Goal: Task Accomplishment & Management: Manage account settings

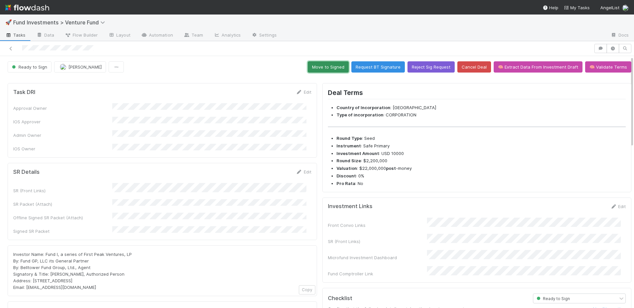
click at [330, 70] on button "Move to Signed" at bounding box center [328, 66] width 41 height 11
click at [192, 163] on div "SR Details Edit SR (Front Links) SR Packet (Attach) Offline Signed SR Packet (A…" at bounding box center [162, 201] width 309 height 77
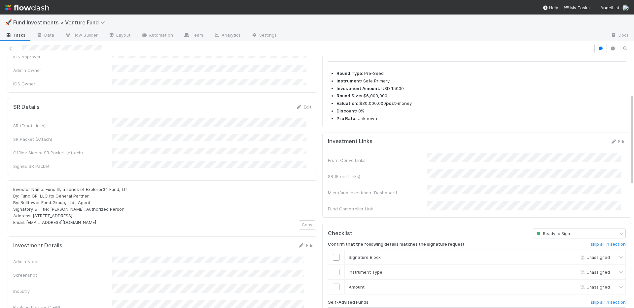
scroll to position [60, 0]
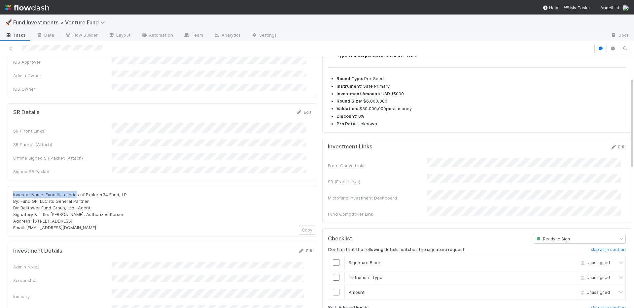
drag, startPoint x: 133, startPoint y: 177, endPoint x: 76, endPoint y: 182, distance: 58.0
click at [76, 186] on div "Investor Name: Fund III, a series of Explorer34 Fund, LP By: Fund GP, LLC its G…" at bounding box center [162, 211] width 309 height 51
drag, startPoint x: 62, startPoint y: 182, endPoint x: 128, endPoint y: 184, distance: 66.4
click at [128, 191] on div "Investor Name: Fund III, a series of Explorer34 Fund, LP By: Fund GP, LLC its G…" at bounding box center [162, 211] width 298 height 40
copy span "Fund III, a series of Explorer34 Fund, LP"
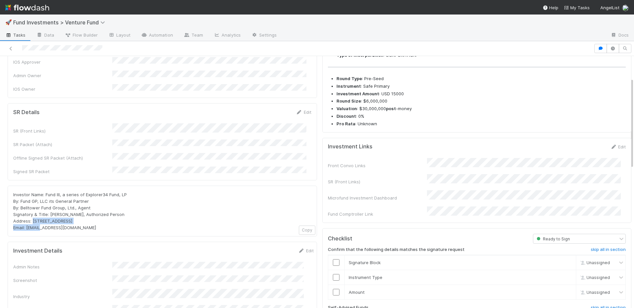
drag, startPoint x: 101, startPoint y: 207, endPoint x: 33, endPoint y: 207, distance: 67.7
click at [33, 207] on div "Investor Name: Fund III, a series of Explorer34 Fund, LP By: Fund GP, LLC its G…" at bounding box center [162, 211] width 298 height 40
copy span "PO Box 3217, Seattle, WA 98114"
drag, startPoint x: 21, startPoint y: 188, endPoint x: 98, endPoint y: 189, distance: 76.6
click at [98, 191] on div "Investor Name: Fund III, a series of Explorer34 Fund, LP By: Fund GP, LLC its G…" at bounding box center [162, 211] width 298 height 40
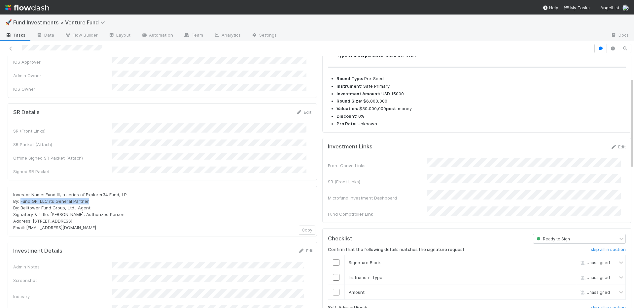
copy span "Fund GP, LLC its General Partner"
drag, startPoint x: 95, startPoint y: 195, endPoint x: 22, endPoint y: 193, distance: 73.7
click at [22, 193] on div "Investor Name: Fund III, a series of Explorer34 Fund, LP By: Fund GP, LLC its G…" at bounding box center [162, 211] width 298 height 40
copy span "Belltower Fund Group, Ltd., Agent"
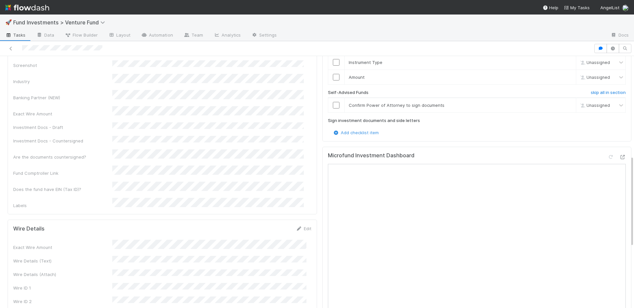
scroll to position [388, 0]
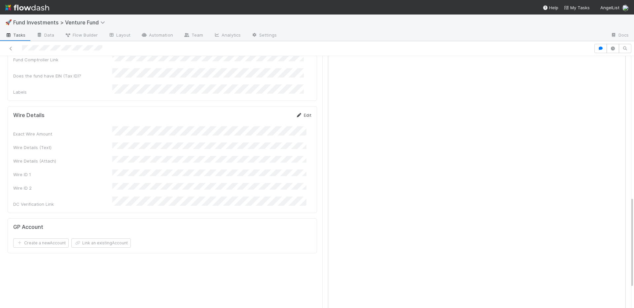
click at [300, 113] on link "Edit" at bounding box center [304, 115] width 16 height 5
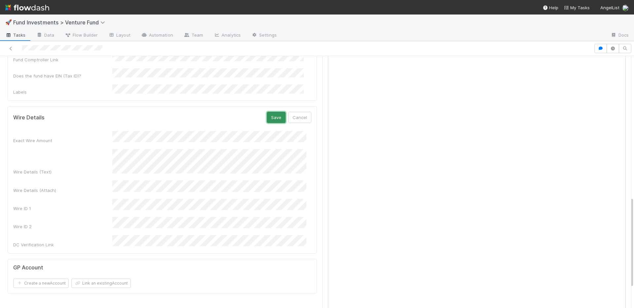
drag, startPoint x: 269, startPoint y: 86, endPoint x: 271, endPoint y: 99, distance: 12.6
click at [269, 112] on button "Save" at bounding box center [276, 117] width 19 height 11
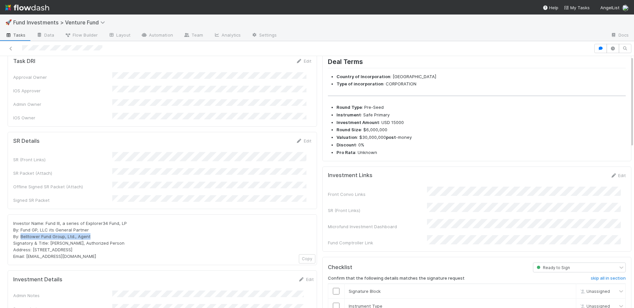
scroll to position [0, 0]
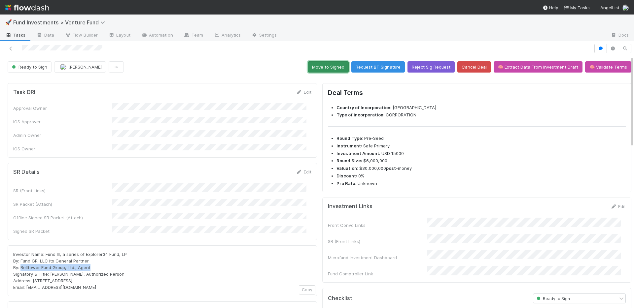
click at [326, 70] on button "Move to Signed" at bounding box center [328, 66] width 41 height 11
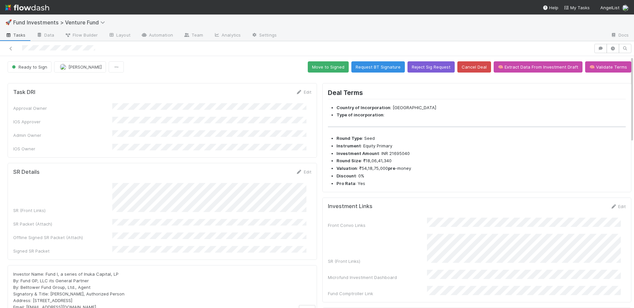
click at [240, 147] on div "Task DRI Edit Approval Owner IOS Approver Admin Owner IOS Owner" at bounding box center [162, 120] width 309 height 75
click at [296, 170] on icon at bounding box center [299, 172] width 7 height 4
click at [270, 169] on button "Save" at bounding box center [276, 174] width 19 height 11
click at [300, 169] on link "Edit" at bounding box center [304, 171] width 16 height 5
click at [270, 169] on button "Save" at bounding box center [276, 174] width 19 height 11
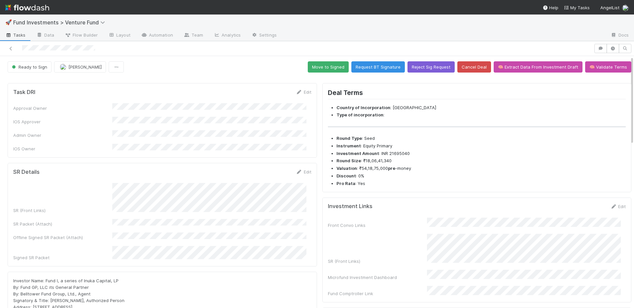
drag, startPoint x: 301, startPoint y: 165, endPoint x: 322, endPoint y: 151, distance: 25.2
click at [301, 169] on link "Edit" at bounding box center [304, 171] width 16 height 5
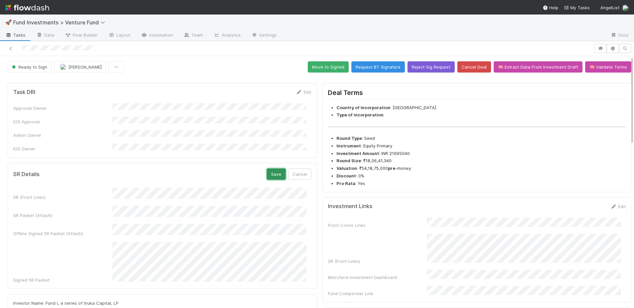
click at [269, 169] on button "Save" at bounding box center [276, 174] width 19 height 11
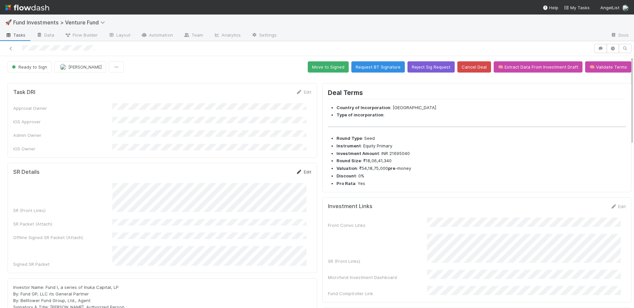
click at [302, 169] on link "Edit" at bounding box center [304, 171] width 16 height 5
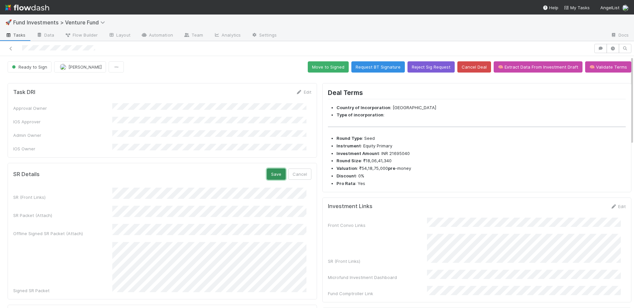
click at [276, 169] on button "Save" at bounding box center [276, 174] width 19 height 11
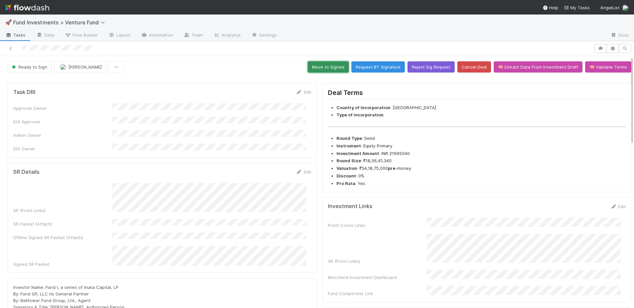
click at [325, 68] on button "Move to Signed" at bounding box center [328, 66] width 41 height 11
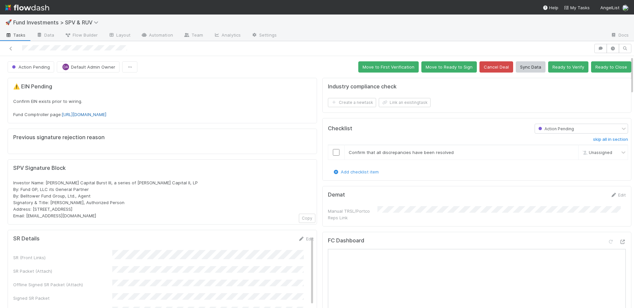
click at [106, 116] on link "https://comptroller.internal.angellist.com/v/llcs/1064b8e850774a5a8dbc2629d8f63…" at bounding box center [84, 114] width 45 height 5
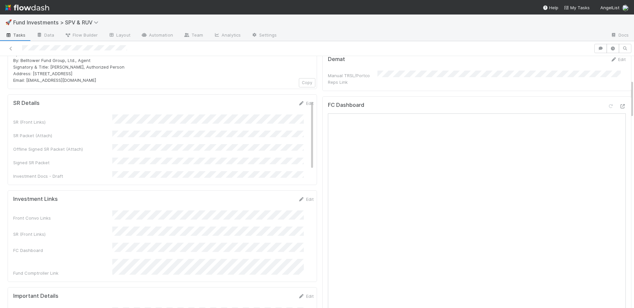
scroll to position [356, 0]
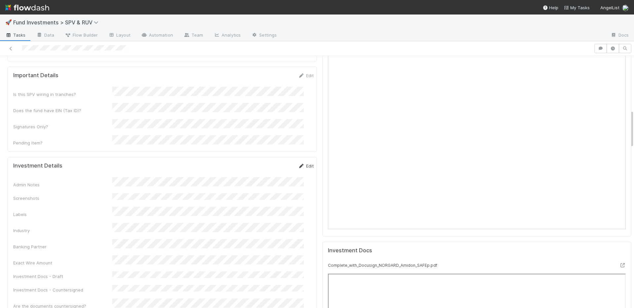
click at [300, 163] on link "Edit" at bounding box center [306, 165] width 16 height 5
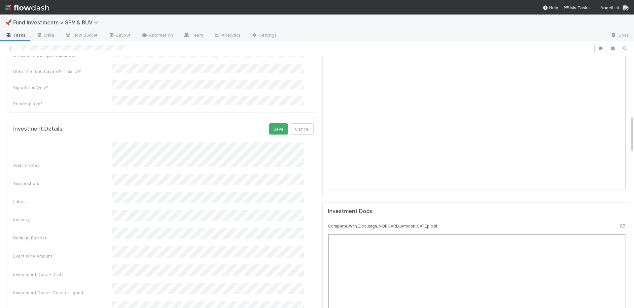
scroll to position [404, 0]
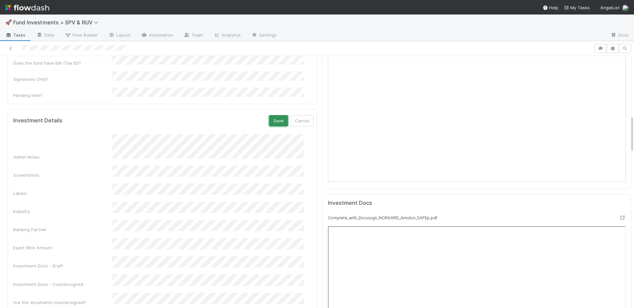
click at [269, 115] on button "Save" at bounding box center [278, 120] width 19 height 11
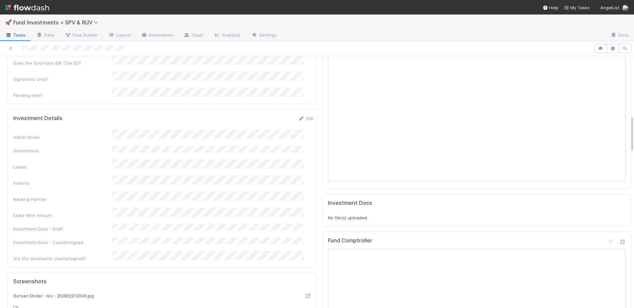
scroll to position [273, 0]
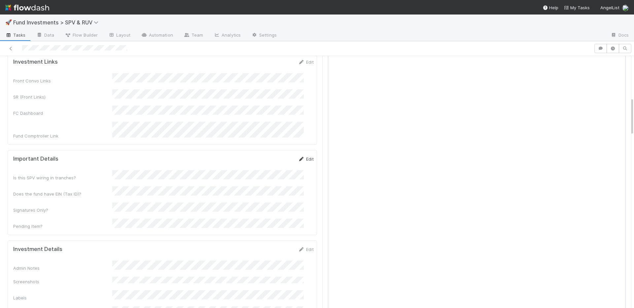
click at [298, 156] on link "Edit" at bounding box center [306, 158] width 16 height 5
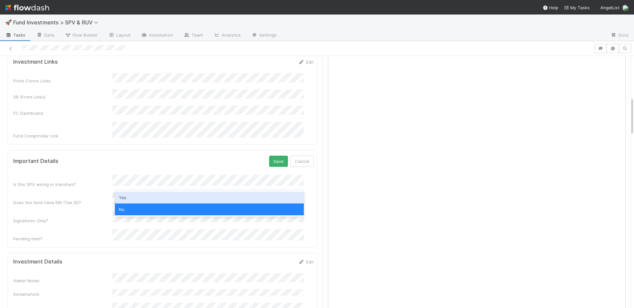
click at [155, 196] on div "Yes" at bounding box center [209, 198] width 189 height 12
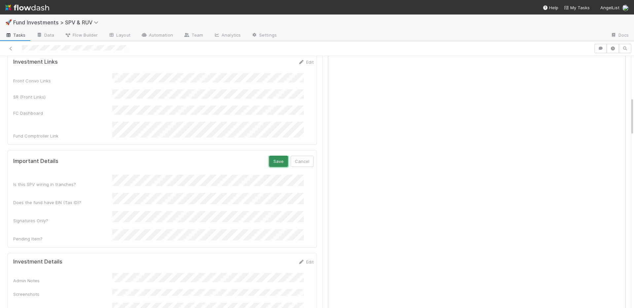
click at [269, 156] on button "Save" at bounding box center [278, 161] width 19 height 11
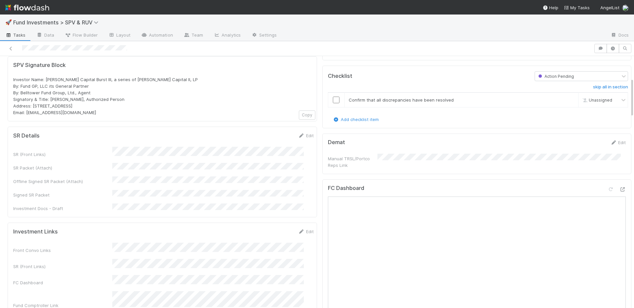
scroll to position [0, 0]
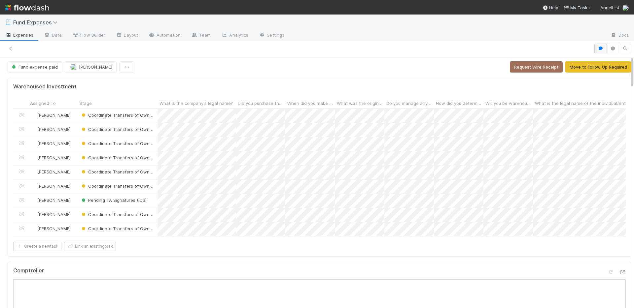
click at [599, 46] on button "button" at bounding box center [600, 48] width 13 height 9
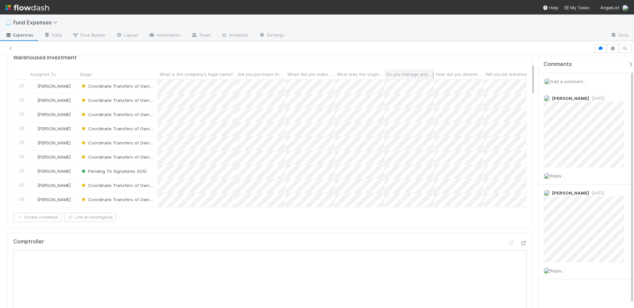
scroll to position [8, 0]
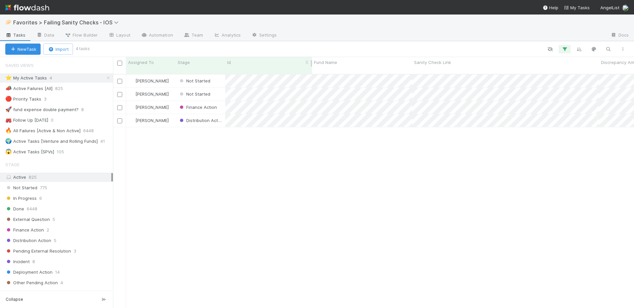
scroll to position [235, 516]
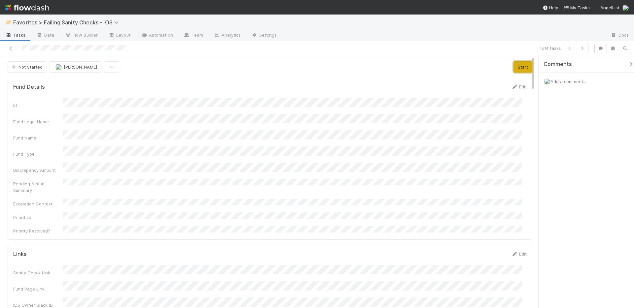
click at [518, 67] on button "Start" at bounding box center [522, 66] width 19 height 11
click at [518, 67] on link "Actions" at bounding box center [518, 66] width 27 height 11
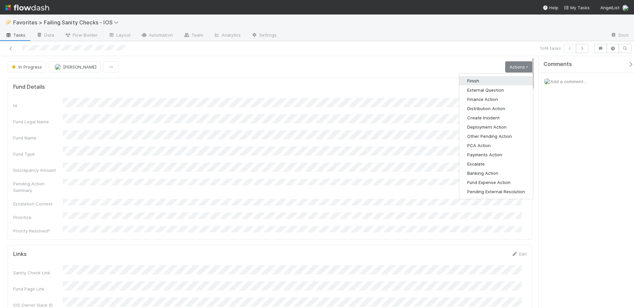
click at [502, 81] on button "Finish" at bounding box center [496, 80] width 74 height 9
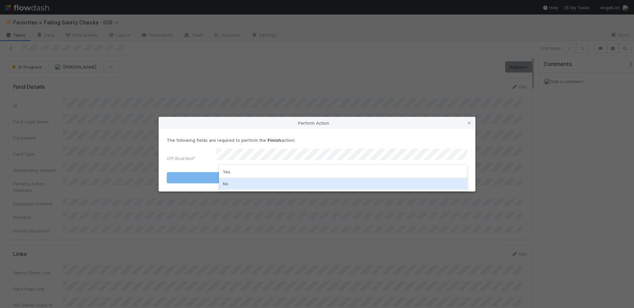
click at [308, 181] on div "No" at bounding box center [343, 184] width 248 height 12
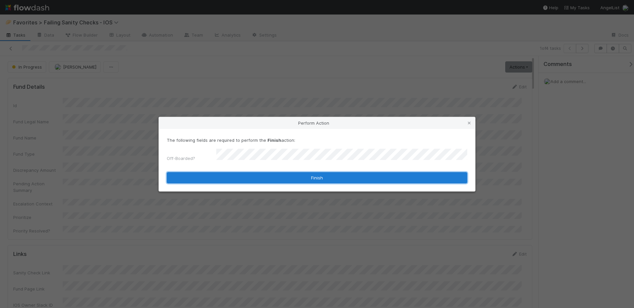
click at [310, 177] on button "Finish" at bounding box center [317, 177] width 300 height 11
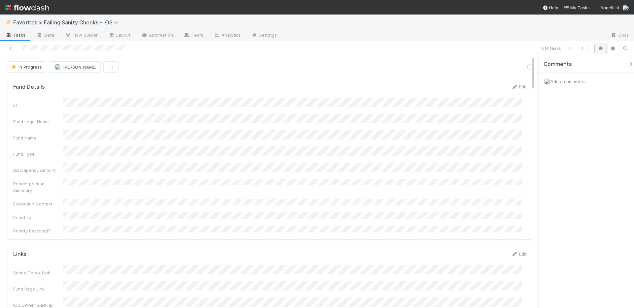
click at [597, 50] on icon "button" at bounding box center [600, 49] width 7 height 4
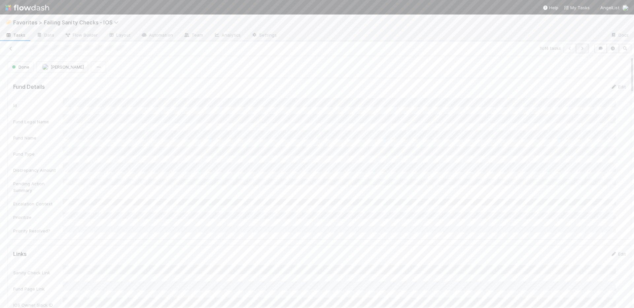
click at [579, 48] on icon "button" at bounding box center [582, 49] width 7 height 4
click at [612, 65] on button "Start" at bounding box center [621, 66] width 19 height 11
click at [616, 68] on link "Actions" at bounding box center [617, 66] width 27 height 11
click at [585, 125] on button "Deployment Action" at bounding box center [595, 126] width 74 height 9
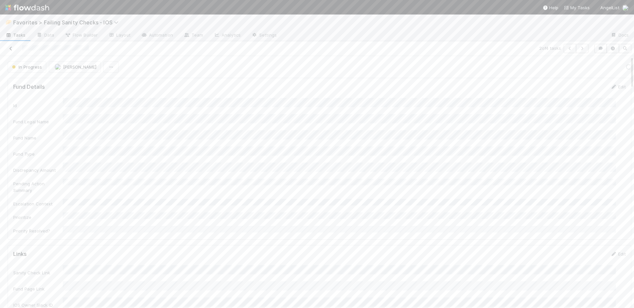
click at [11, 48] on icon at bounding box center [11, 49] width 7 height 4
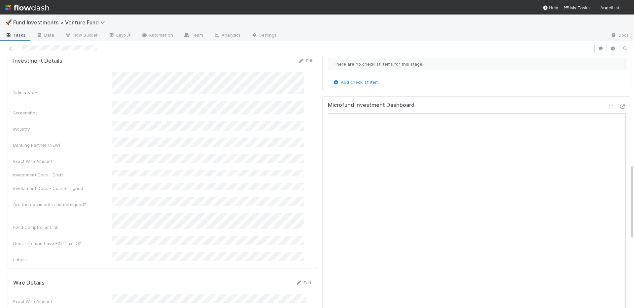
scroll to position [371, 0]
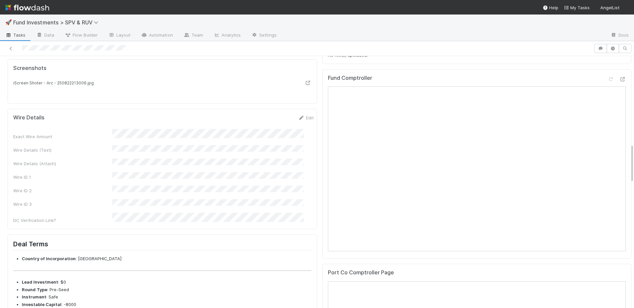
scroll to position [610, 0]
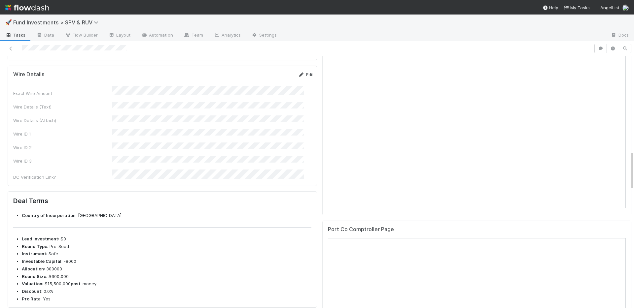
click at [299, 77] on link "Edit" at bounding box center [306, 74] width 16 height 5
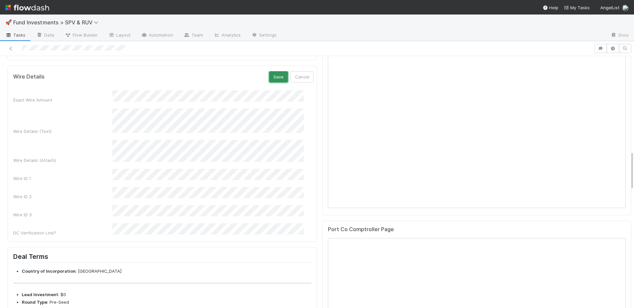
click at [269, 83] on button "Save" at bounding box center [278, 76] width 19 height 11
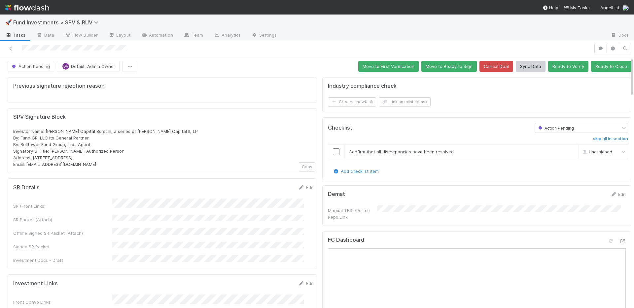
scroll to position [0, 0]
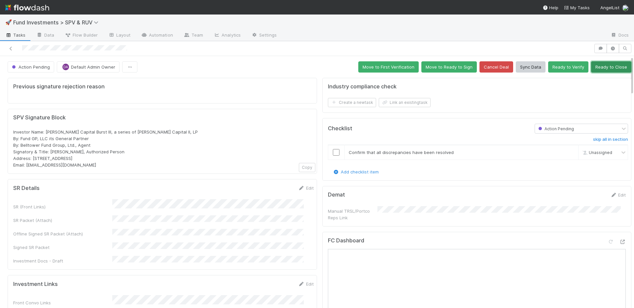
click at [600, 70] on button "Ready to Close" at bounding box center [611, 66] width 40 height 11
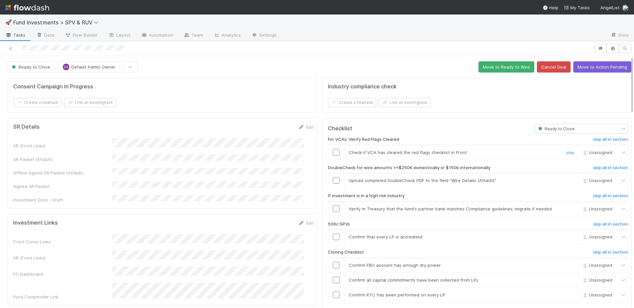
drag, startPoint x: 331, startPoint y: 153, endPoint x: 331, endPoint y: 162, distance: 9.2
click at [333, 153] on input "checkbox" at bounding box center [336, 152] width 7 height 7
click at [333, 181] on input "checkbox" at bounding box center [336, 180] width 7 height 7
click at [333, 151] on input "checkbox" at bounding box center [336, 152] width 7 height 7
click at [566, 209] on link "skip" at bounding box center [570, 208] width 8 height 5
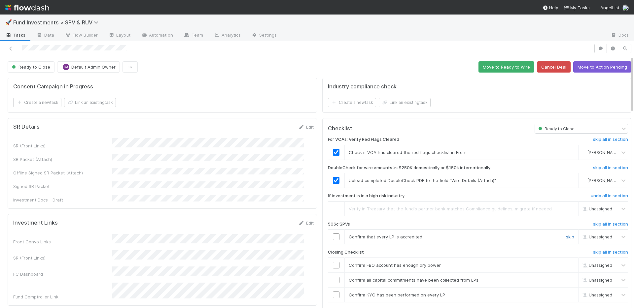
click at [566, 236] on link "skip" at bounding box center [570, 236] width 8 height 5
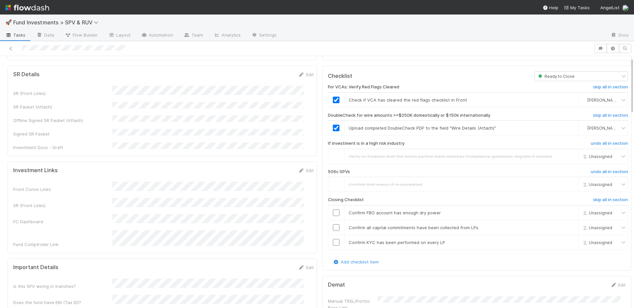
scroll to position [55, 0]
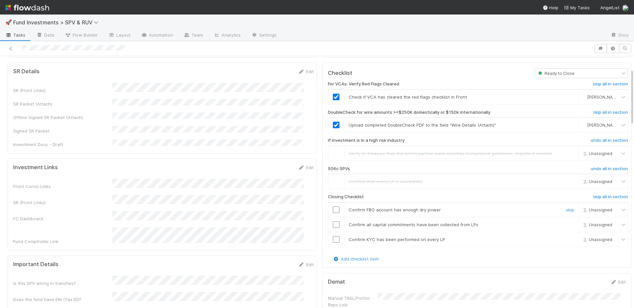
click at [333, 210] on input "checkbox" at bounding box center [336, 210] width 7 height 7
click at [333, 226] on input "checkbox" at bounding box center [336, 224] width 7 height 7
click at [333, 239] on input "checkbox" at bounding box center [336, 239] width 7 height 7
drag, startPoint x: 330, startPoint y: 209, endPoint x: 339, endPoint y: 212, distance: 9.4
click at [333, 209] on input "checkbox" at bounding box center [336, 210] width 7 height 7
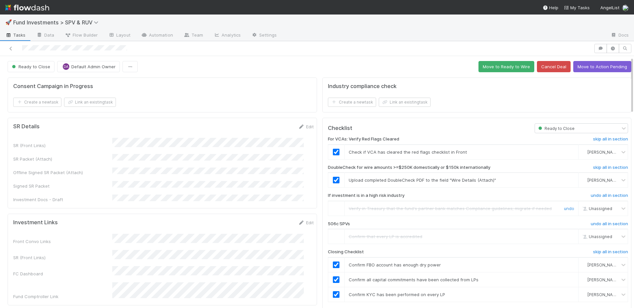
scroll to position [0, 0]
click at [508, 70] on button "Move to Ready to Wire" at bounding box center [506, 66] width 56 height 11
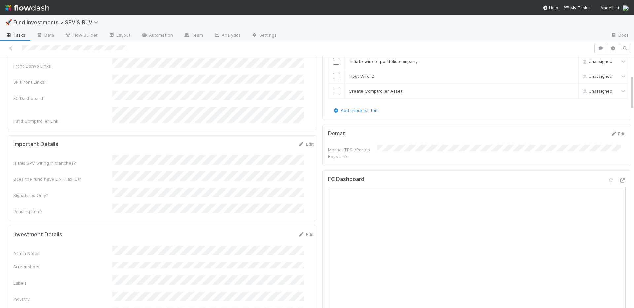
scroll to position [274, 0]
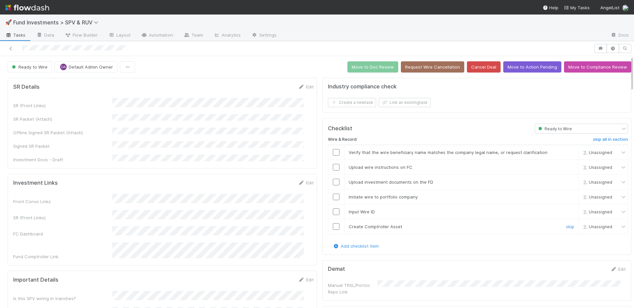
click at [333, 226] on input "checkbox" at bounding box center [336, 226] width 7 height 7
click at [333, 212] on input "checkbox" at bounding box center [336, 212] width 7 height 7
click at [333, 196] on input "checkbox" at bounding box center [336, 197] width 7 height 7
drag, startPoint x: 331, startPoint y: 182, endPoint x: 332, endPoint y: 174, distance: 7.3
click at [333, 181] on input "checkbox" at bounding box center [336, 182] width 7 height 7
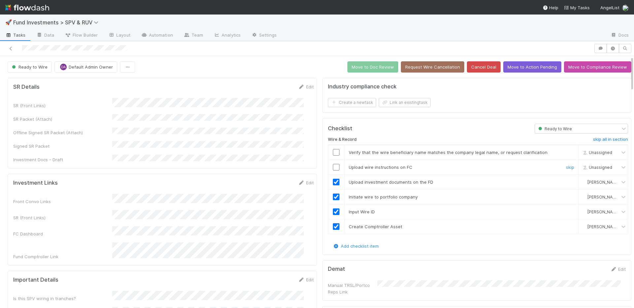
click at [333, 167] on input "checkbox" at bounding box center [336, 167] width 7 height 7
click at [333, 153] on input "checkbox" at bounding box center [336, 152] width 7 height 7
click at [362, 67] on button "Move to Doc Review" at bounding box center [372, 66] width 51 height 11
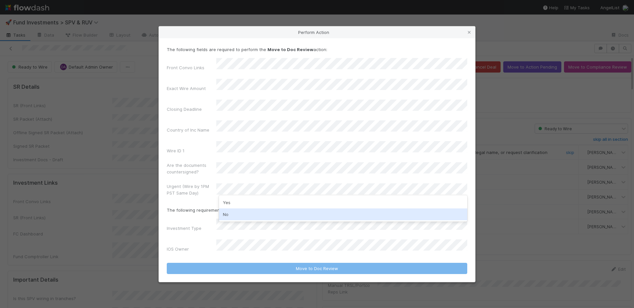
click at [244, 214] on div "No" at bounding box center [343, 215] width 248 height 12
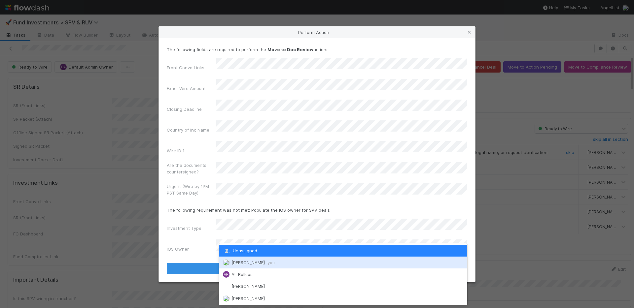
click at [246, 261] on span "[PERSON_NAME] you" at bounding box center [252, 262] width 43 height 5
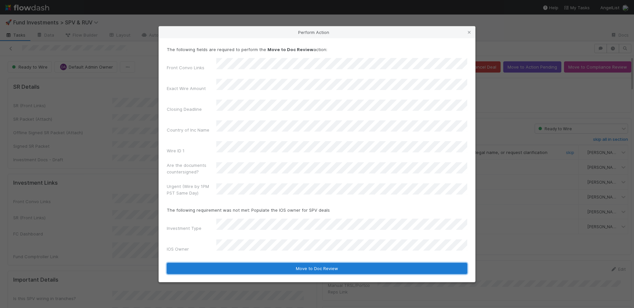
click at [255, 263] on button "Move to Doc Review" at bounding box center [317, 268] width 300 height 11
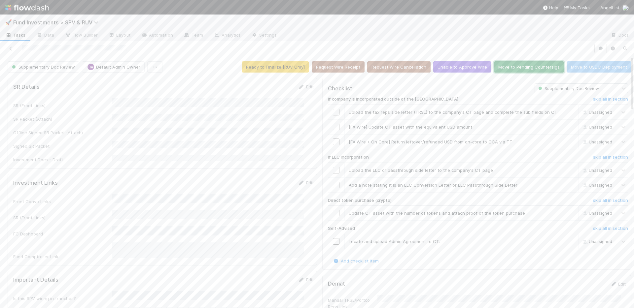
click at [508, 67] on button "Move to Pending Countersigs" at bounding box center [529, 66] width 70 height 11
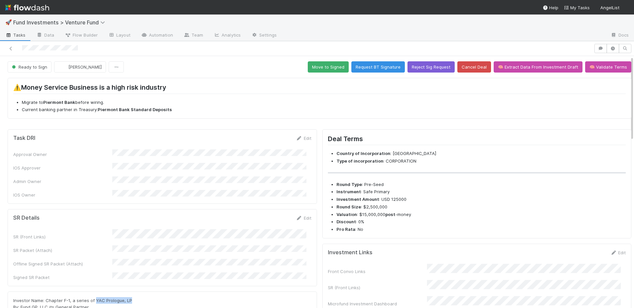
drag, startPoint x: 130, startPoint y: 288, endPoint x: 93, endPoint y: 288, distance: 36.6
copy span "YAC Prologue, LP"
click at [313, 67] on button "Move to Signed" at bounding box center [328, 66] width 41 height 11
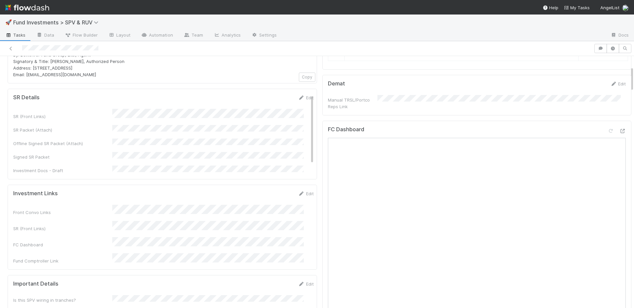
scroll to position [60, 0]
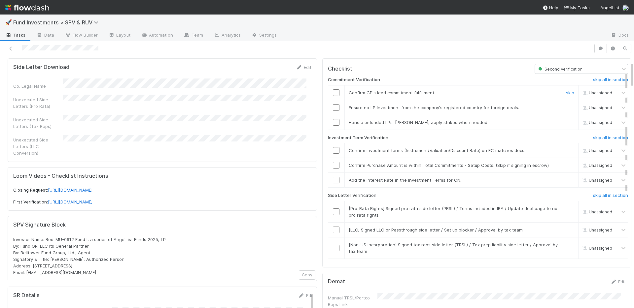
click at [333, 90] on input "checkbox" at bounding box center [336, 92] width 7 height 7
drag, startPoint x: 331, startPoint y: 107, endPoint x: 332, endPoint y: 111, distance: 4.6
click at [333, 107] on input "checkbox" at bounding box center [336, 107] width 7 height 7
click at [333, 120] on input "checkbox" at bounding box center [336, 122] width 7 height 7
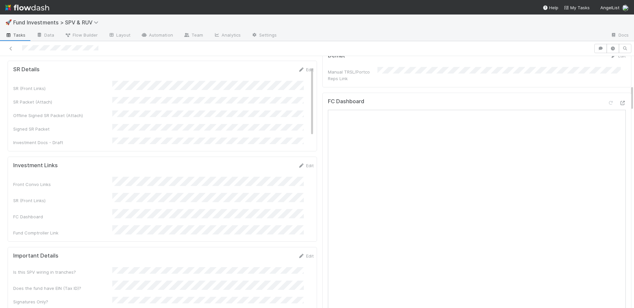
scroll to position [415, 0]
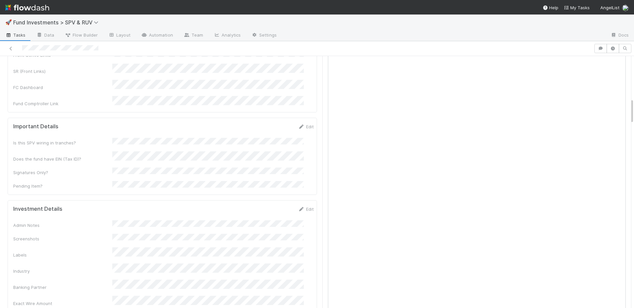
drag, startPoint x: 298, startPoint y: 105, endPoint x: 214, endPoint y: 118, distance: 85.5
click at [298, 124] on link "Edit" at bounding box center [306, 126] width 16 height 5
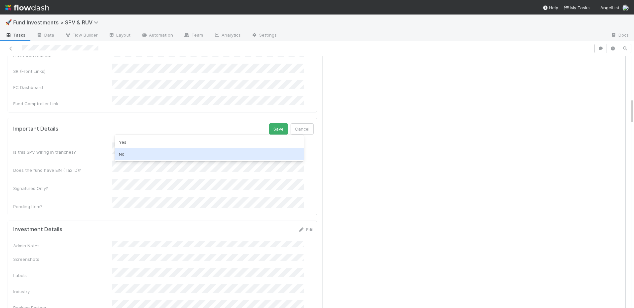
click at [153, 153] on div "No" at bounding box center [209, 154] width 189 height 12
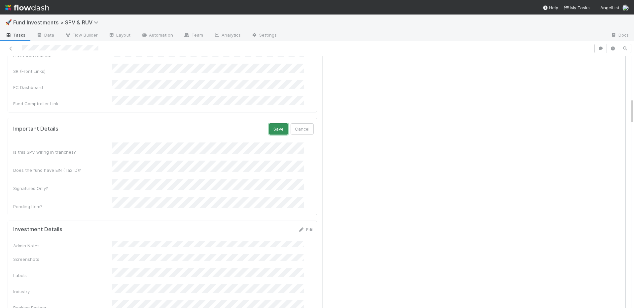
click at [269, 123] on button "Save" at bounding box center [278, 128] width 19 height 11
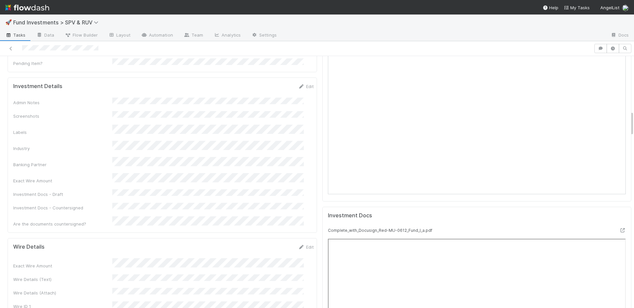
scroll to position [540, 0]
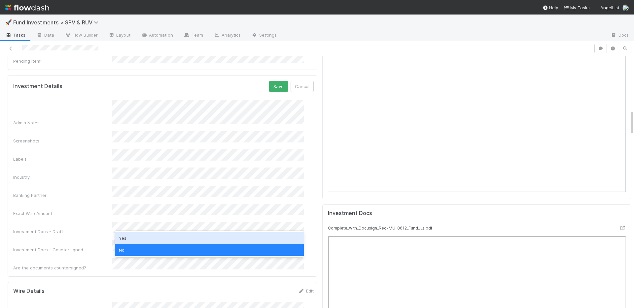
click at [142, 236] on div "Yes" at bounding box center [209, 238] width 189 height 12
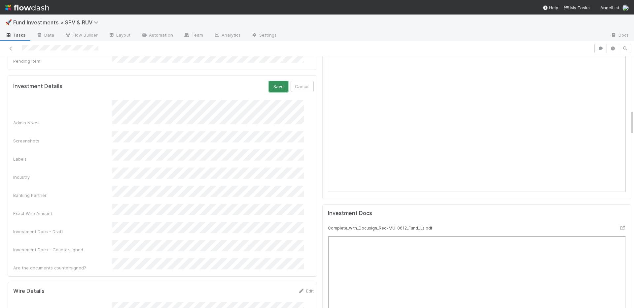
click at [269, 81] on button "Save" at bounding box center [278, 86] width 19 height 11
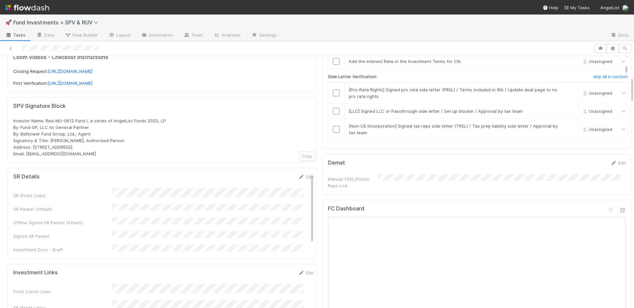
scroll to position [147, 0]
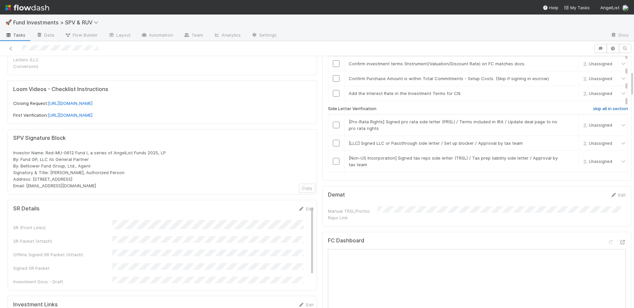
click at [608, 109] on h6 "skip all in section" at bounding box center [610, 108] width 35 height 5
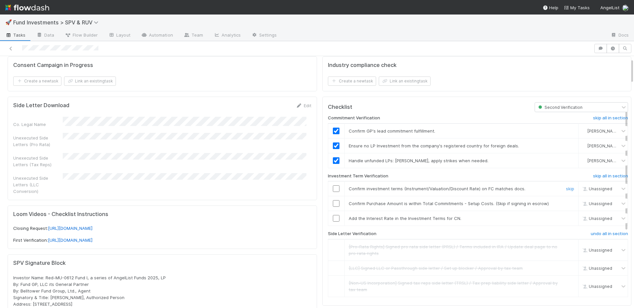
drag, startPoint x: 332, startPoint y: 186, endPoint x: 332, endPoint y: 192, distance: 6.3
click at [333, 186] on input "checkbox" at bounding box center [336, 188] width 7 height 7
click at [333, 200] on input "checkbox" at bounding box center [336, 203] width 7 height 7
click at [566, 218] on link "skip" at bounding box center [570, 218] width 8 height 5
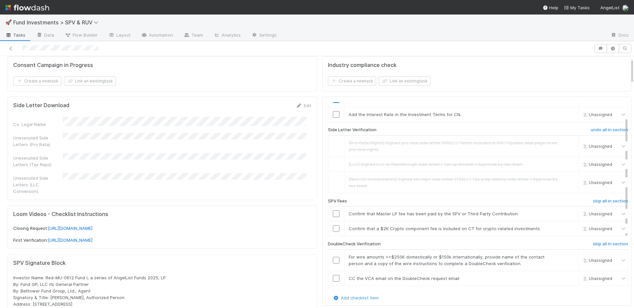
scroll to position [105, 0]
click at [593, 241] on h6 "skip all in section" at bounding box center [610, 243] width 35 height 5
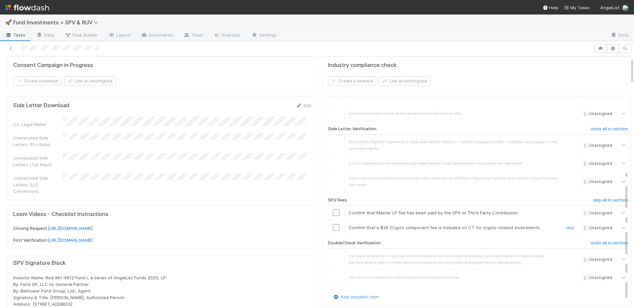
drag, startPoint x: 554, startPoint y: 227, endPoint x: 507, endPoint y: 222, distance: 47.8
click at [566, 227] on link "skip" at bounding box center [570, 227] width 8 height 5
click at [333, 213] on input "checkbox" at bounding box center [336, 213] width 7 height 7
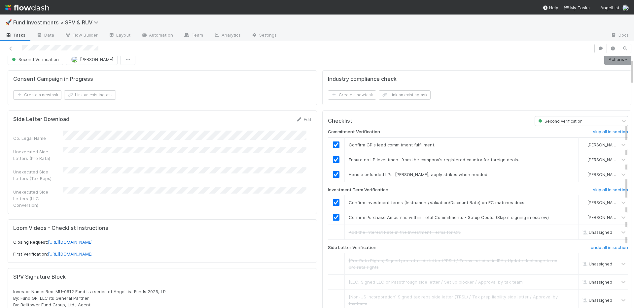
scroll to position [0, 0]
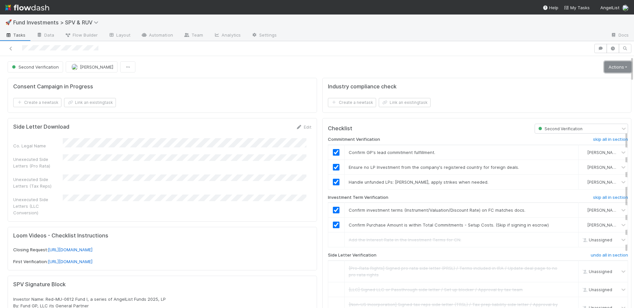
click at [604, 69] on link "Actions" at bounding box center [617, 66] width 27 height 11
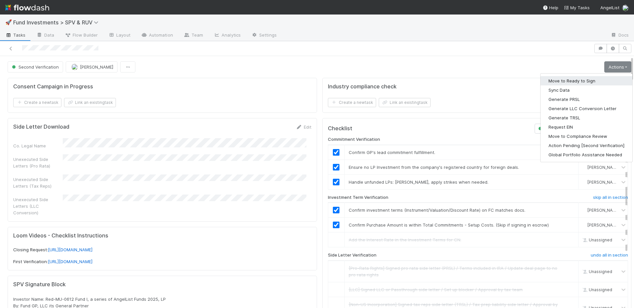
click at [588, 79] on button "Move to Ready to Sign" at bounding box center [586, 80] width 92 height 9
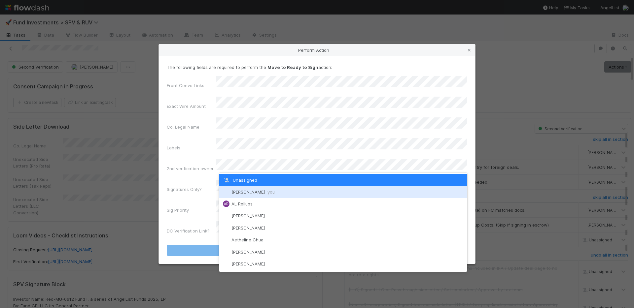
click at [249, 191] on span "Nate Richards you" at bounding box center [252, 191] width 43 height 5
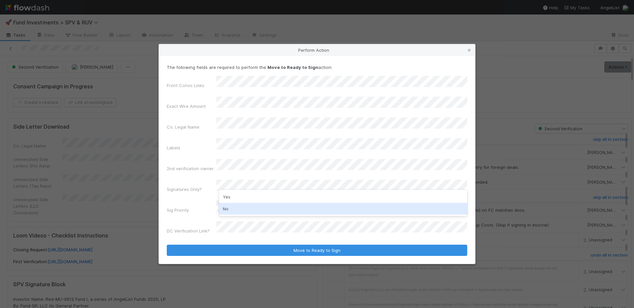
click at [247, 207] on div "No" at bounding box center [343, 209] width 248 height 12
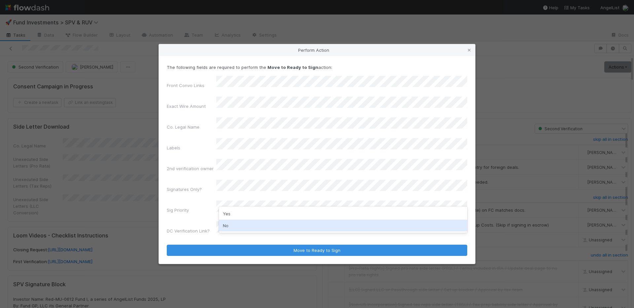
drag, startPoint x: 244, startPoint y: 224, endPoint x: 246, endPoint y: 220, distance: 3.8
click at [244, 224] on div "No" at bounding box center [343, 226] width 248 height 12
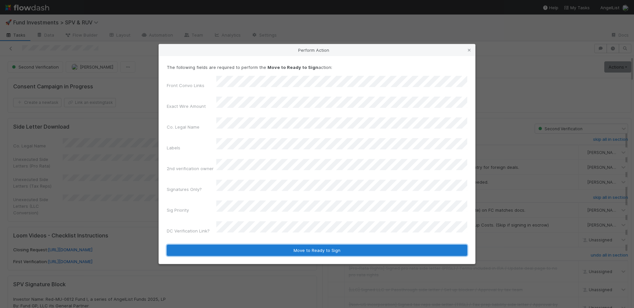
click at [257, 245] on button "Move to Ready to Sign" at bounding box center [317, 250] width 300 height 11
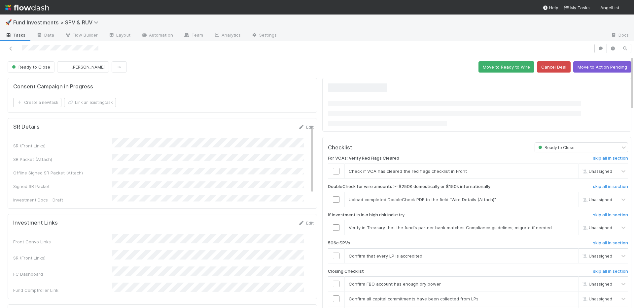
click at [244, 278] on div "Investment Links Edit Front Convo Links SR (Front Links) FC Dashboard Fund Comp…" at bounding box center [162, 256] width 309 height 85
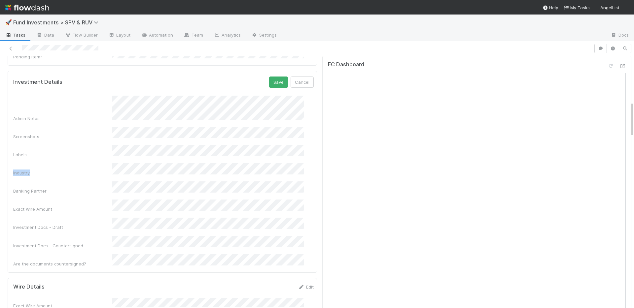
scroll to position [321, 0]
click at [272, 74] on button "Save" at bounding box center [278, 79] width 19 height 11
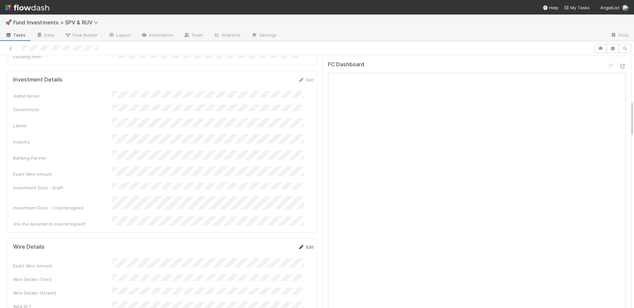
click at [298, 245] on link "Edit" at bounding box center [306, 247] width 16 height 5
click at [271, 244] on button "Save" at bounding box center [278, 249] width 19 height 11
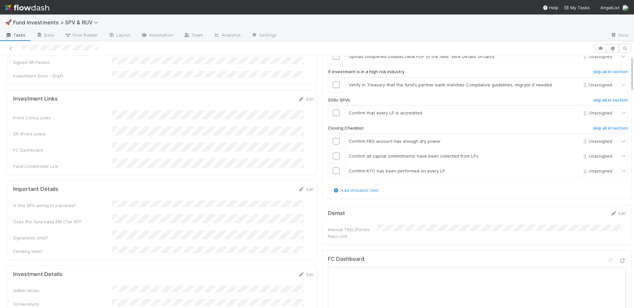
scroll to position [0, 0]
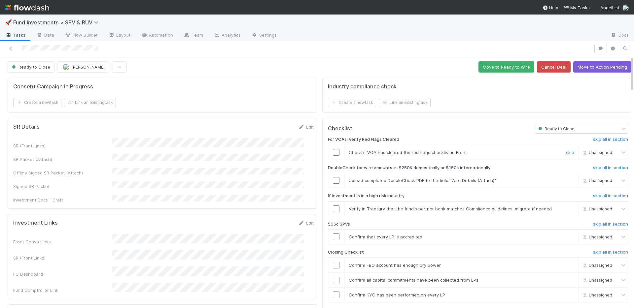
drag, startPoint x: 331, startPoint y: 149, endPoint x: 351, endPoint y: 154, distance: 21.0
click at [333, 150] on input "checkbox" at bounding box center [336, 152] width 7 height 7
click at [566, 179] on link "skip" at bounding box center [570, 180] width 8 height 5
click at [566, 208] on link "skip" at bounding box center [570, 208] width 8 height 5
drag, startPoint x: 552, startPoint y: 236, endPoint x: 457, endPoint y: 220, distance: 96.7
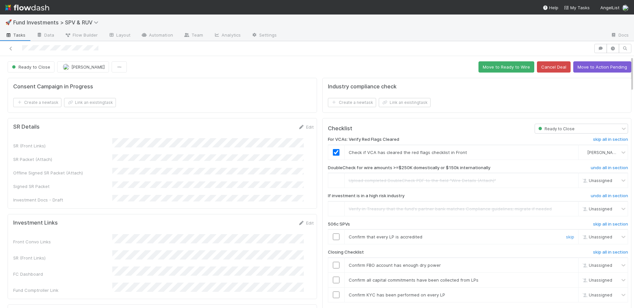
click at [566, 236] on link "skip" at bounding box center [570, 236] width 8 height 5
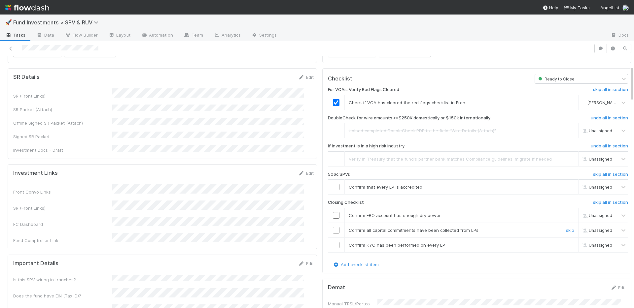
scroll to position [128, 0]
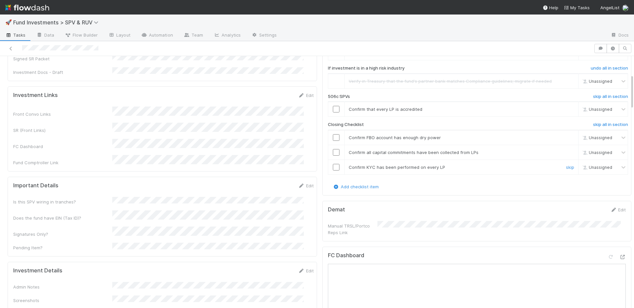
drag, startPoint x: 330, startPoint y: 166, endPoint x: 329, endPoint y: 156, distance: 10.0
click at [333, 166] on input "checkbox" at bounding box center [336, 167] width 7 height 7
click at [333, 152] on input "checkbox" at bounding box center [336, 152] width 7 height 7
click at [333, 135] on input "checkbox" at bounding box center [336, 137] width 7 height 7
click at [566, 109] on link "skip" at bounding box center [570, 109] width 8 height 5
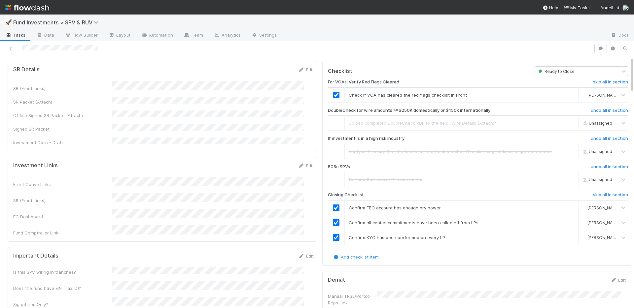
scroll to position [0, 0]
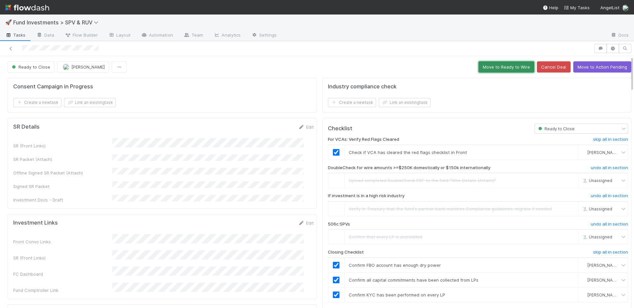
click at [497, 64] on button "Move to Ready to Wire" at bounding box center [506, 66] width 56 height 11
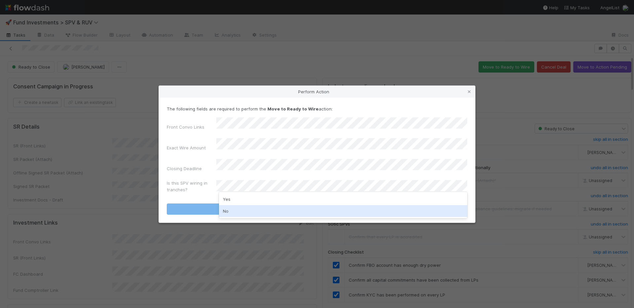
click at [238, 208] on div "No" at bounding box center [343, 211] width 248 height 12
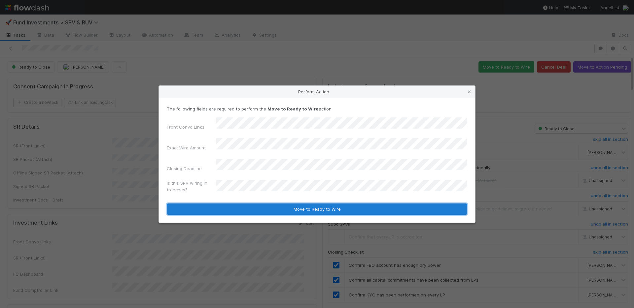
click at [243, 204] on button "Move to Ready to Wire" at bounding box center [317, 209] width 300 height 11
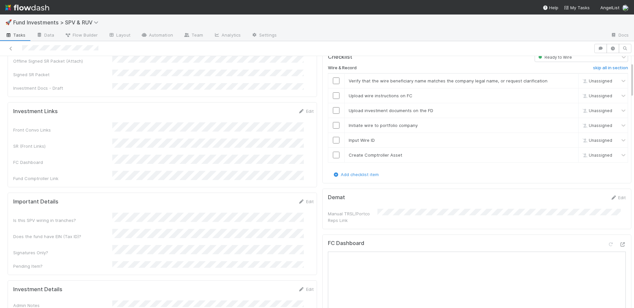
scroll to position [34, 0]
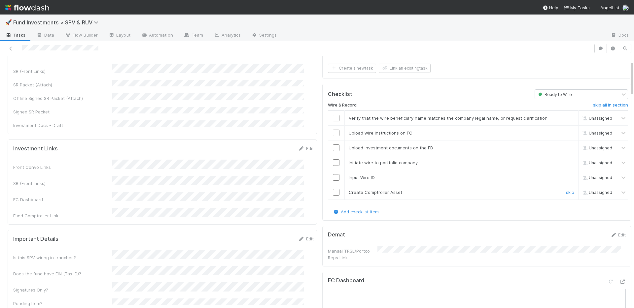
drag, startPoint x: 330, startPoint y: 192, endPoint x: 330, endPoint y: 188, distance: 4.0
click at [333, 190] on input "checkbox" at bounding box center [336, 192] width 7 height 7
click at [333, 179] on input "checkbox" at bounding box center [336, 177] width 7 height 7
click at [333, 162] on input "checkbox" at bounding box center [336, 162] width 7 height 7
drag, startPoint x: 331, startPoint y: 148, endPoint x: 330, endPoint y: 142, distance: 6.1
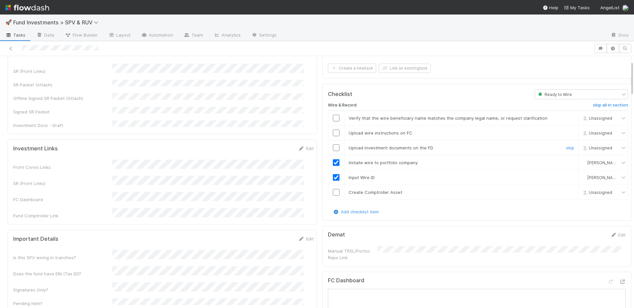
click at [333, 147] on input "checkbox" at bounding box center [336, 148] width 7 height 7
click at [333, 132] on input "checkbox" at bounding box center [336, 133] width 7 height 7
click at [333, 118] on input "checkbox" at bounding box center [336, 118] width 7 height 7
click at [333, 192] on input "checkbox" at bounding box center [336, 192] width 7 height 7
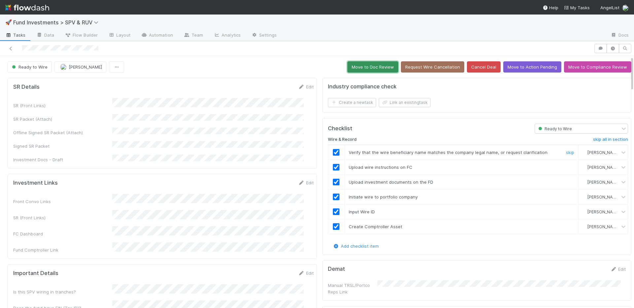
click at [362, 66] on button "Move to Doc Review" at bounding box center [372, 66] width 51 height 11
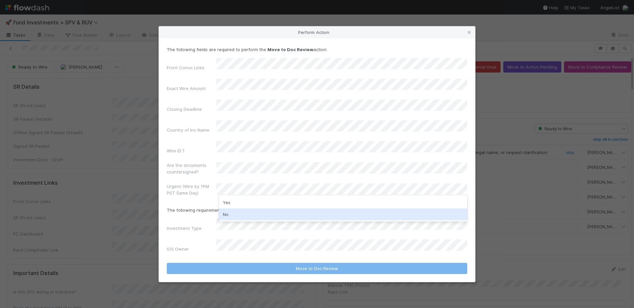
click at [245, 213] on div "No" at bounding box center [343, 215] width 248 height 12
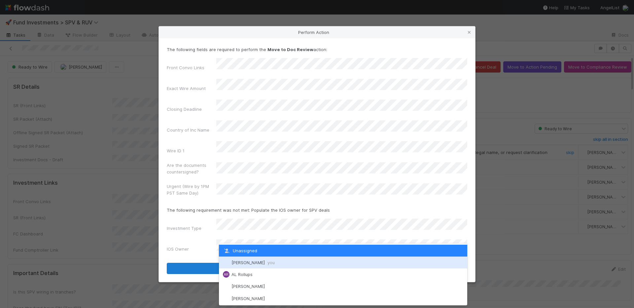
drag, startPoint x: 246, startPoint y: 262, endPoint x: 247, endPoint y: 255, distance: 6.5
click at [246, 262] on span "Nate Richards you" at bounding box center [252, 262] width 43 height 5
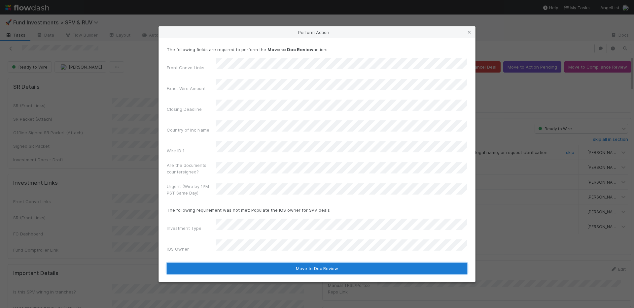
click at [247, 263] on button "Move to Doc Review" at bounding box center [317, 268] width 300 height 11
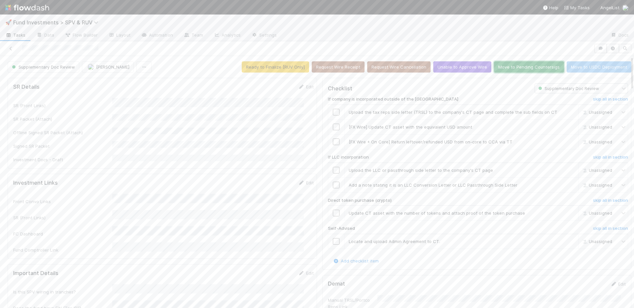
click at [508, 67] on button "Move to Pending Countersigs" at bounding box center [529, 66] width 70 height 11
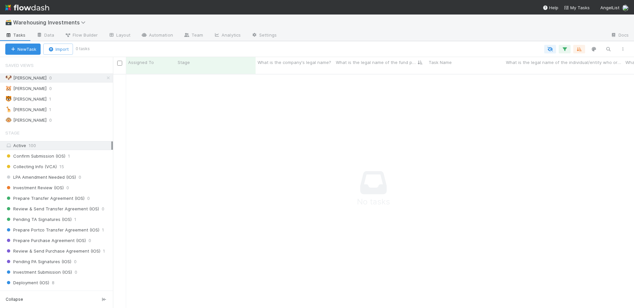
scroll to position [230, 516]
click at [65, 108] on div "🦒 Ali 1" at bounding box center [59, 110] width 108 height 8
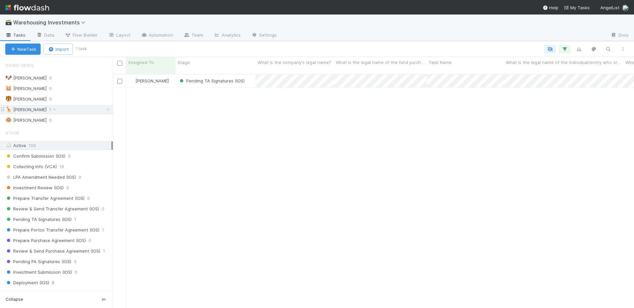
scroll to position [235, 516]
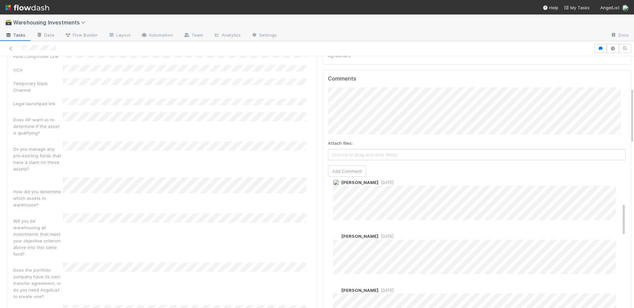
scroll to position [95, 0]
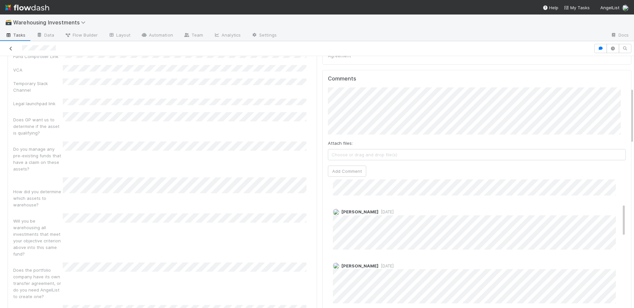
click at [10, 48] on icon at bounding box center [11, 49] width 7 height 4
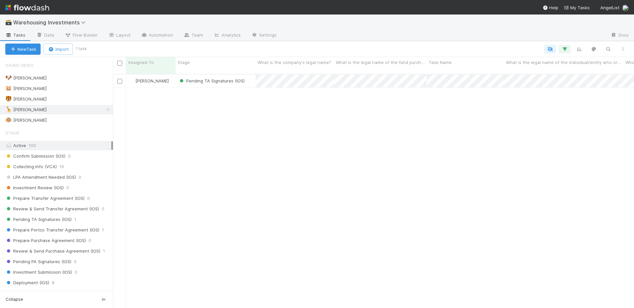
scroll to position [235, 516]
